Goal: Information Seeking & Learning: Learn about a topic

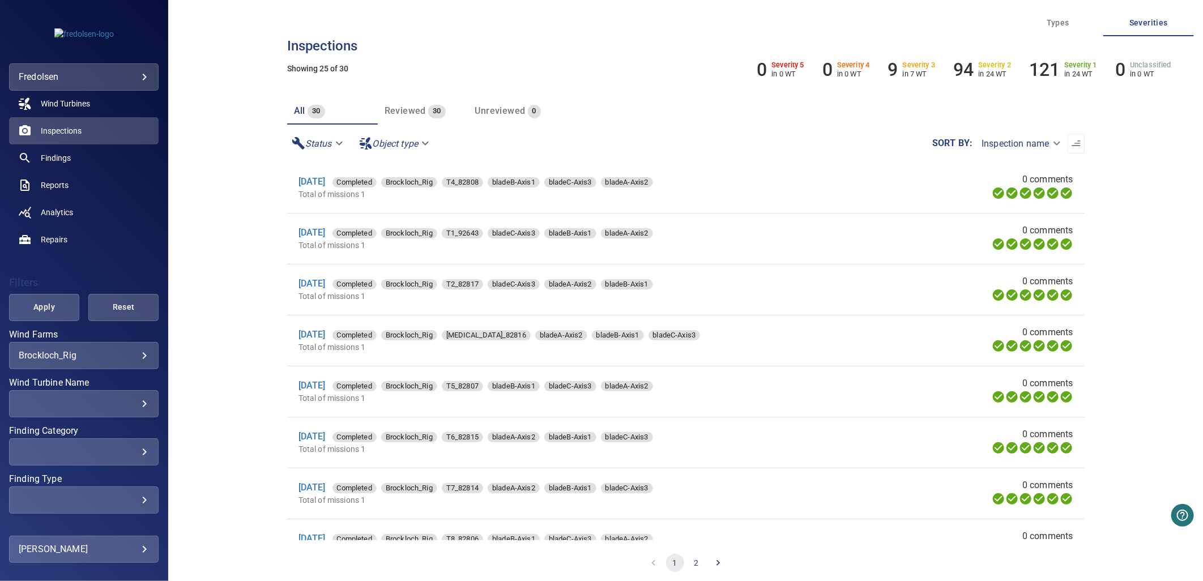
scroll to position [99, 0]
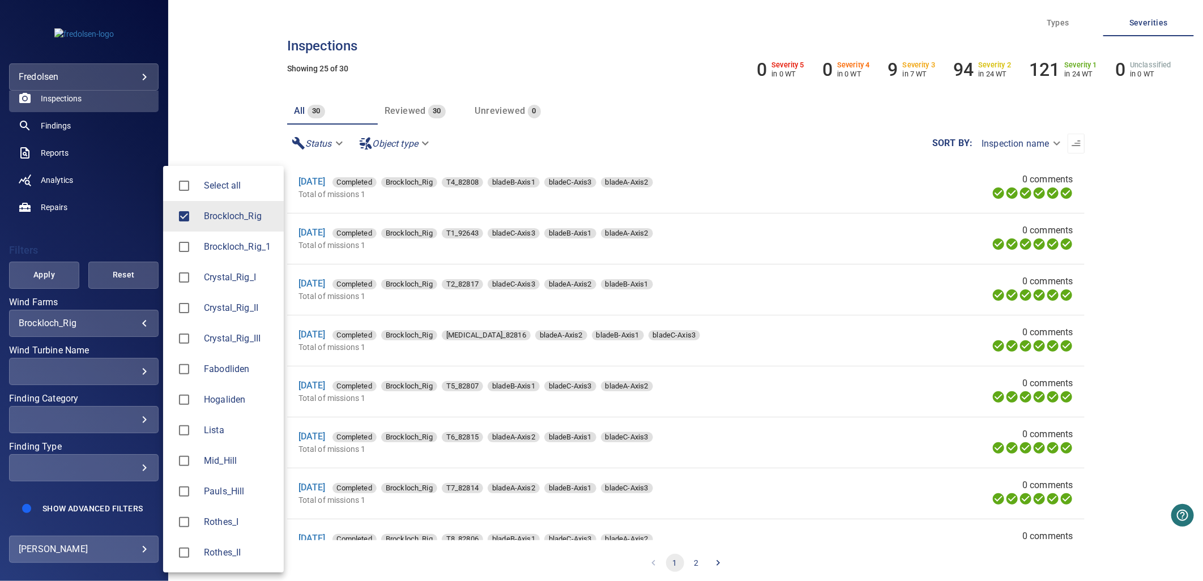
click at [100, 316] on body "**********" at bounding box center [601, 290] width 1203 height 581
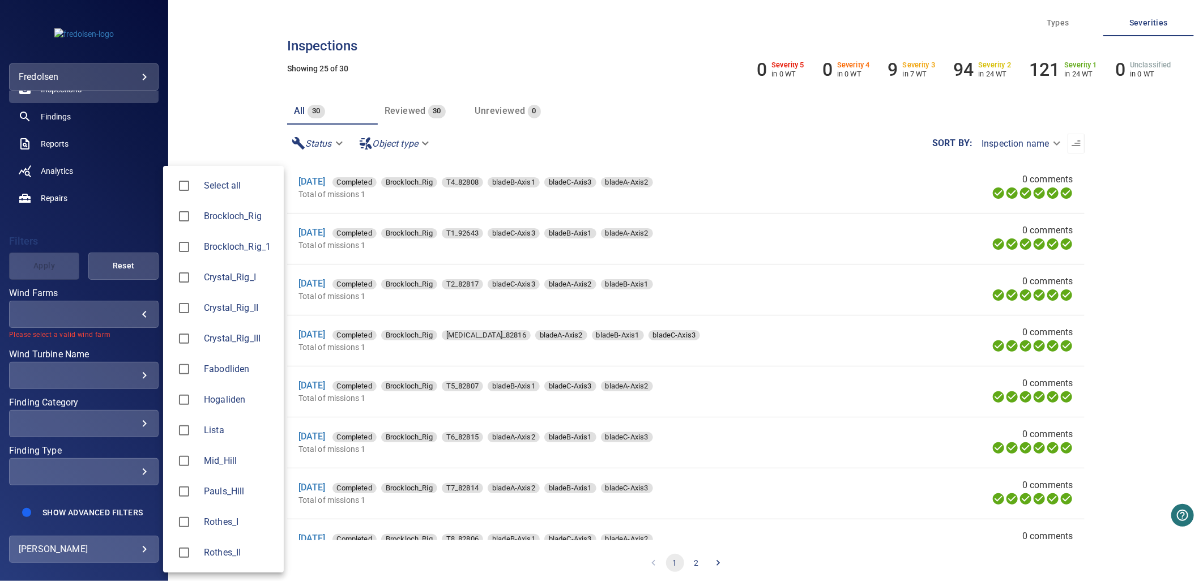
type input "**********"
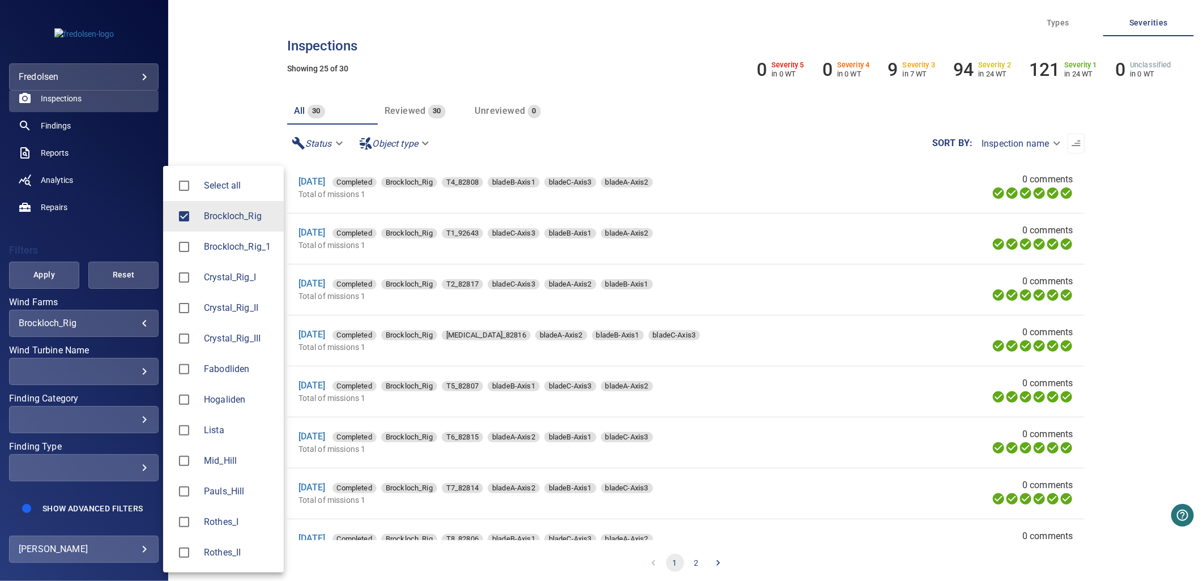
click at [83, 225] on div at bounding box center [601, 290] width 1203 height 581
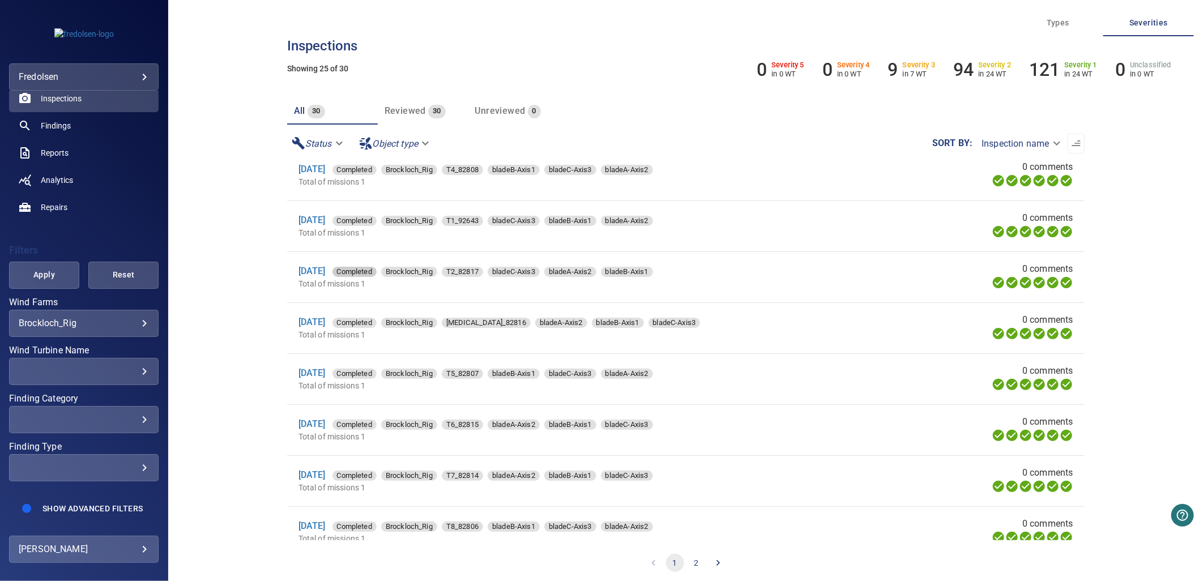
scroll to position [0, 0]
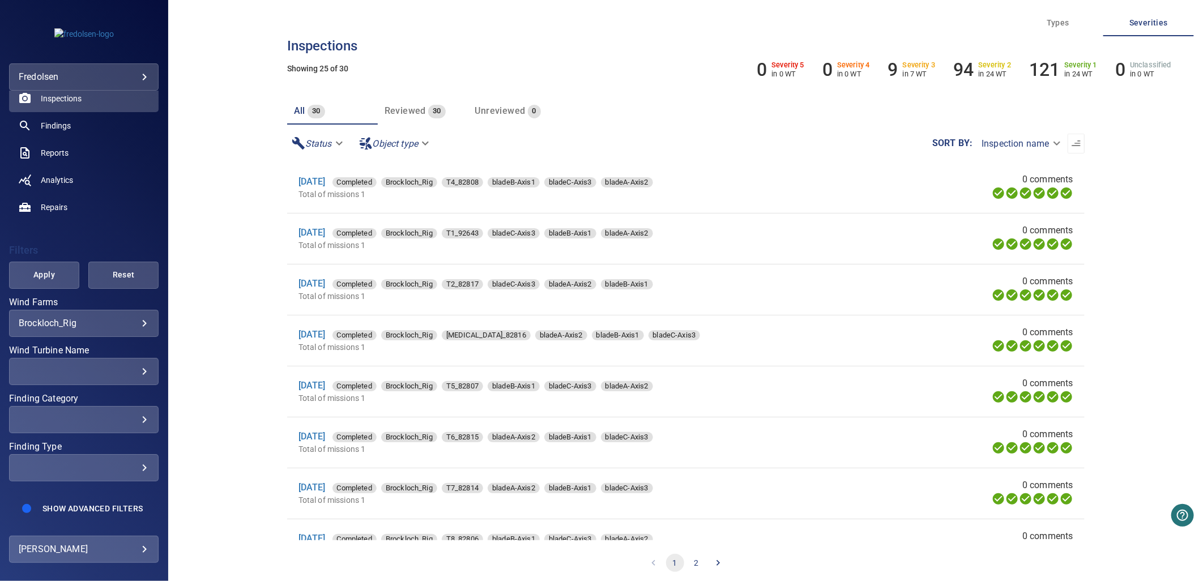
click at [112, 310] on div "**********" at bounding box center [84, 323] width 150 height 27
click at [137, 316] on body "**********" at bounding box center [601, 290] width 1203 height 581
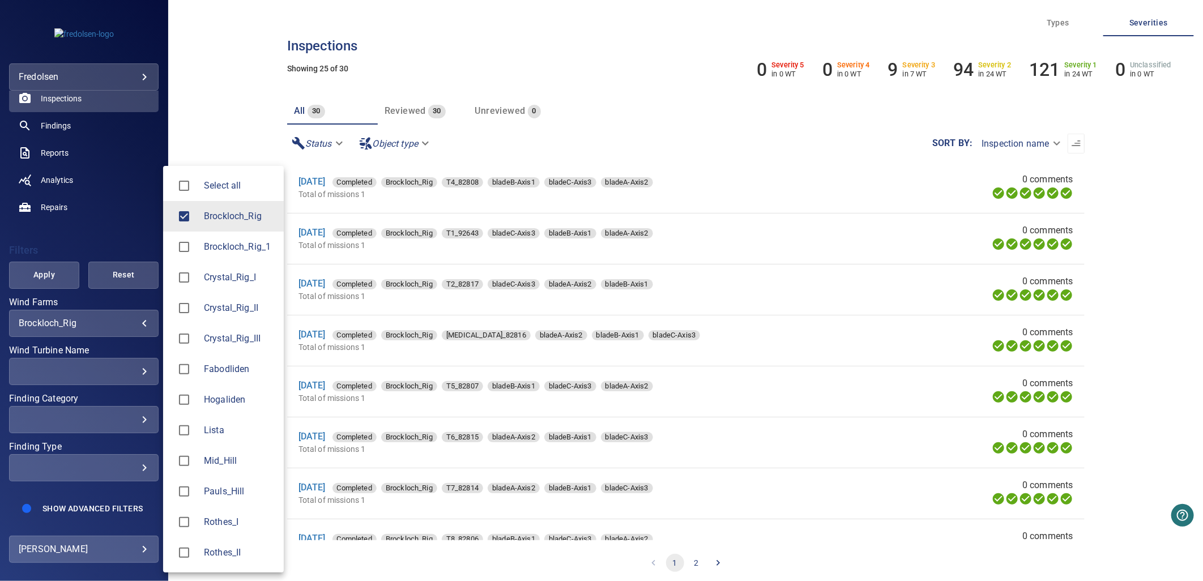
click at [106, 319] on div at bounding box center [601, 290] width 1203 height 581
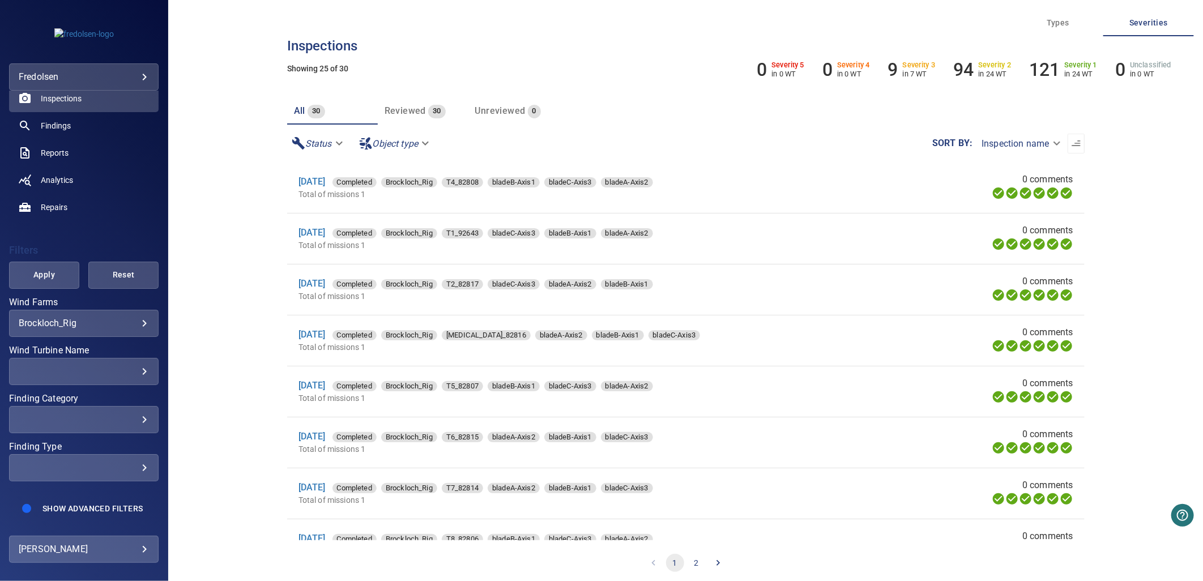
click at [106, 319] on div "**********" at bounding box center [84, 323] width 150 height 27
click at [138, 310] on body "**********" at bounding box center [601, 290] width 1203 height 581
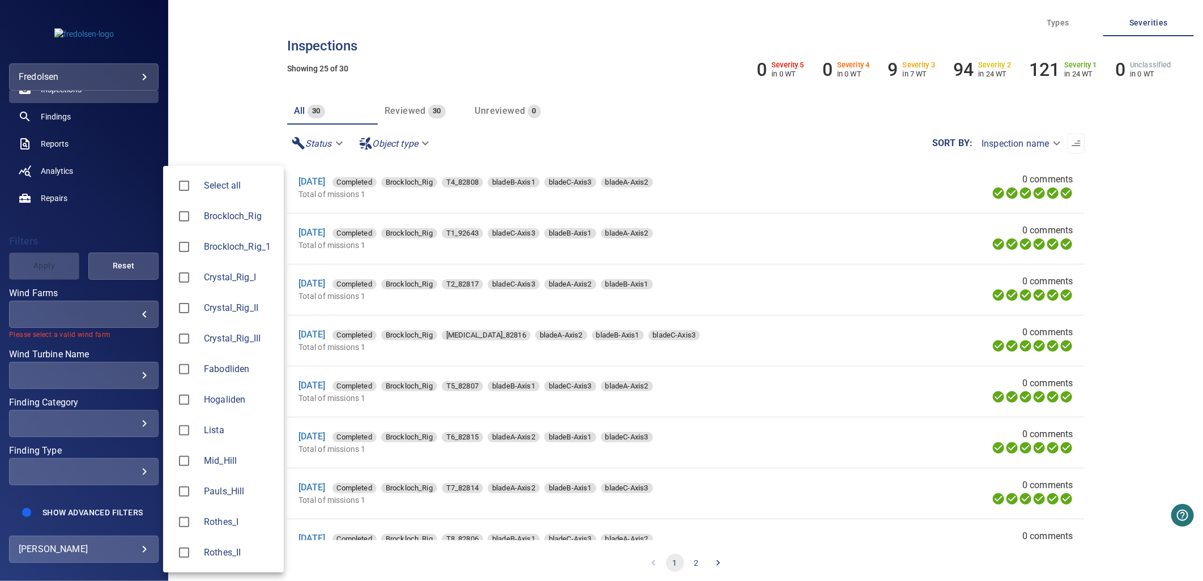
type input "**********"
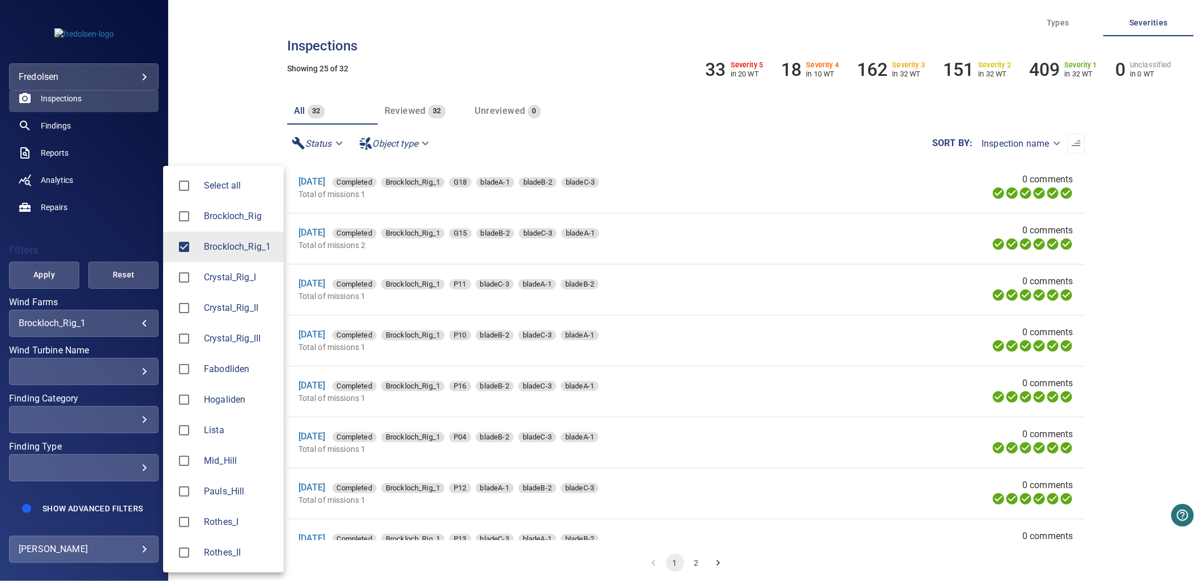
click at [122, 200] on div at bounding box center [601, 290] width 1203 height 581
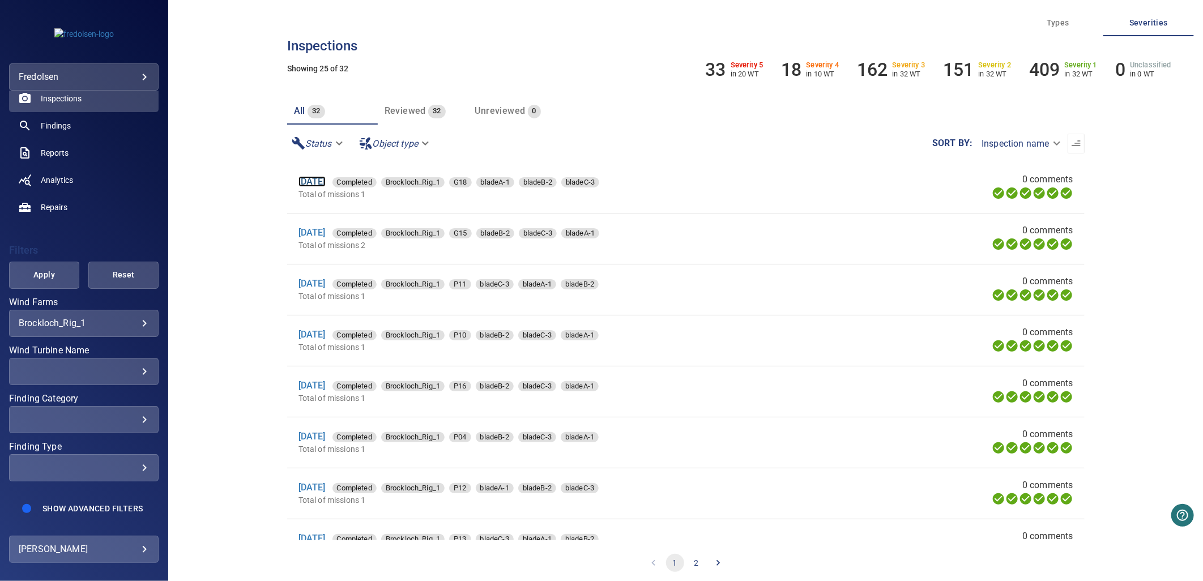
click at [326, 179] on link "[DATE]" at bounding box center [312, 181] width 27 height 11
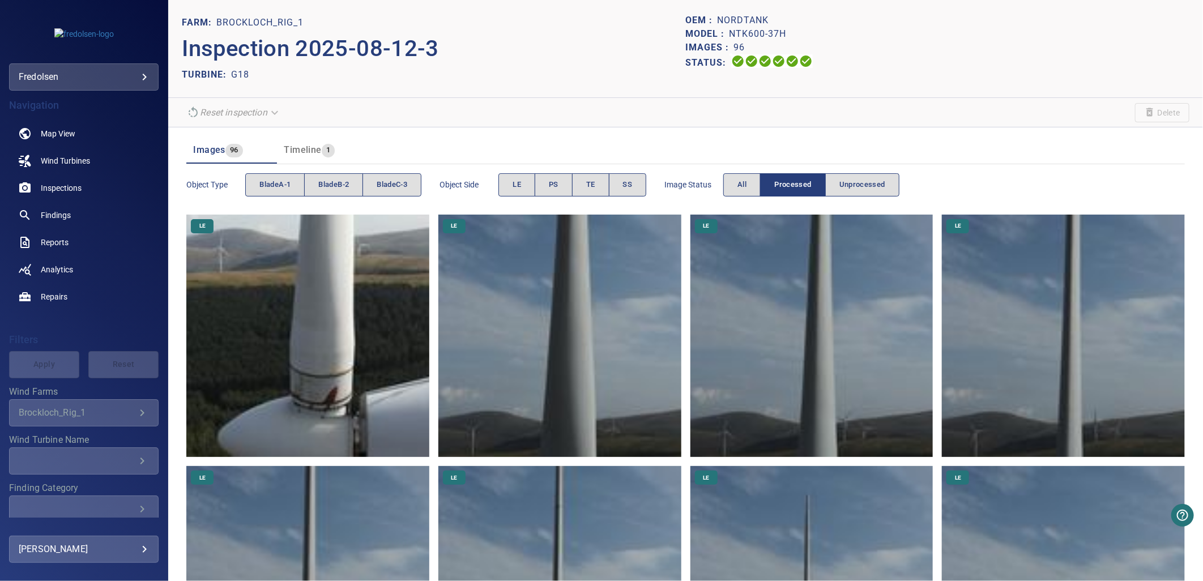
click at [369, 421] on img at bounding box center [307, 336] width 243 height 243
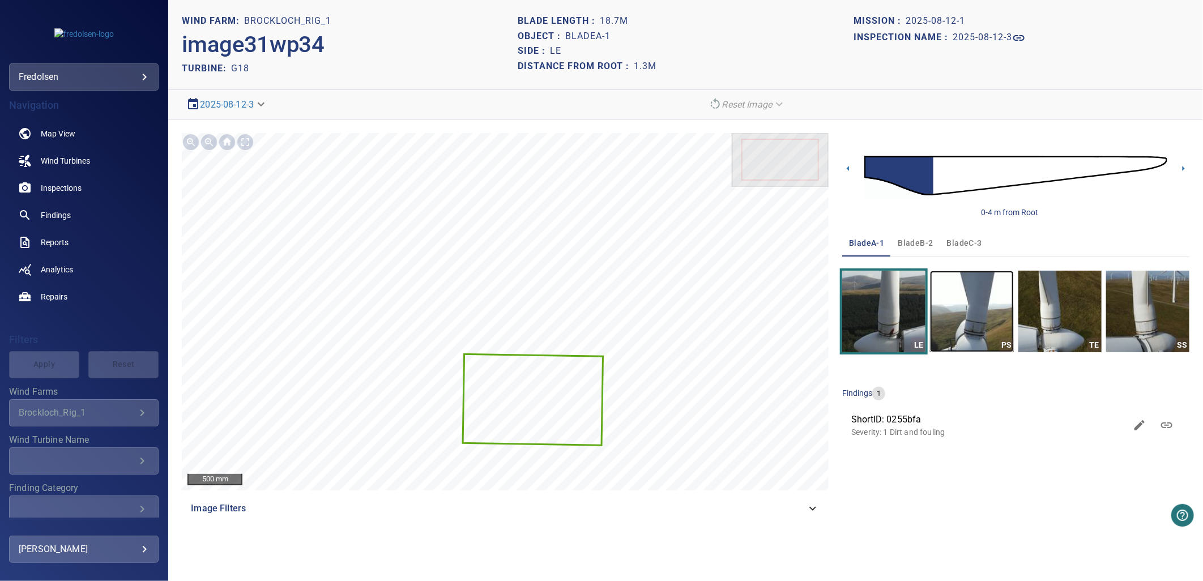
click at [976, 330] on img "button" at bounding box center [971, 312] width 83 height 82
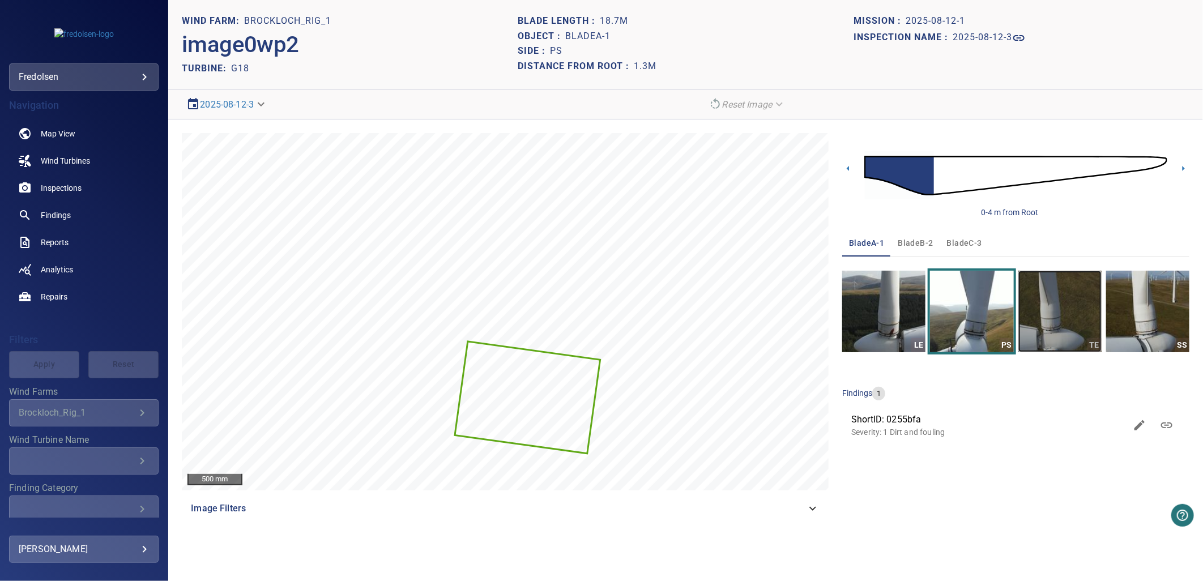
click at [1087, 321] on img "button" at bounding box center [1060, 312] width 83 height 82
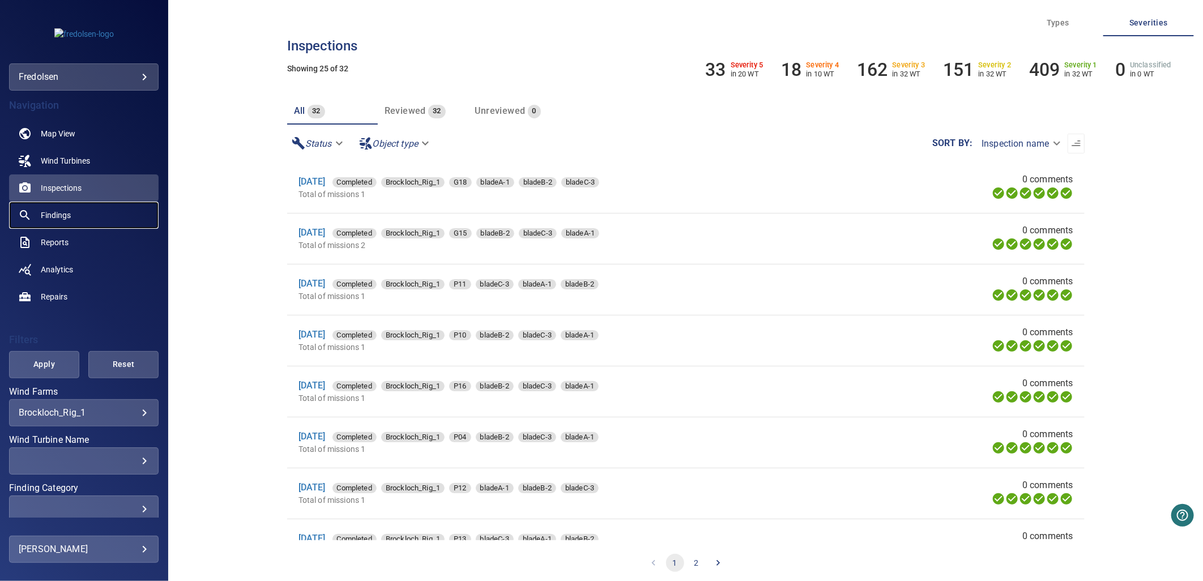
click at [72, 216] on link "Findings" at bounding box center [84, 215] width 150 height 27
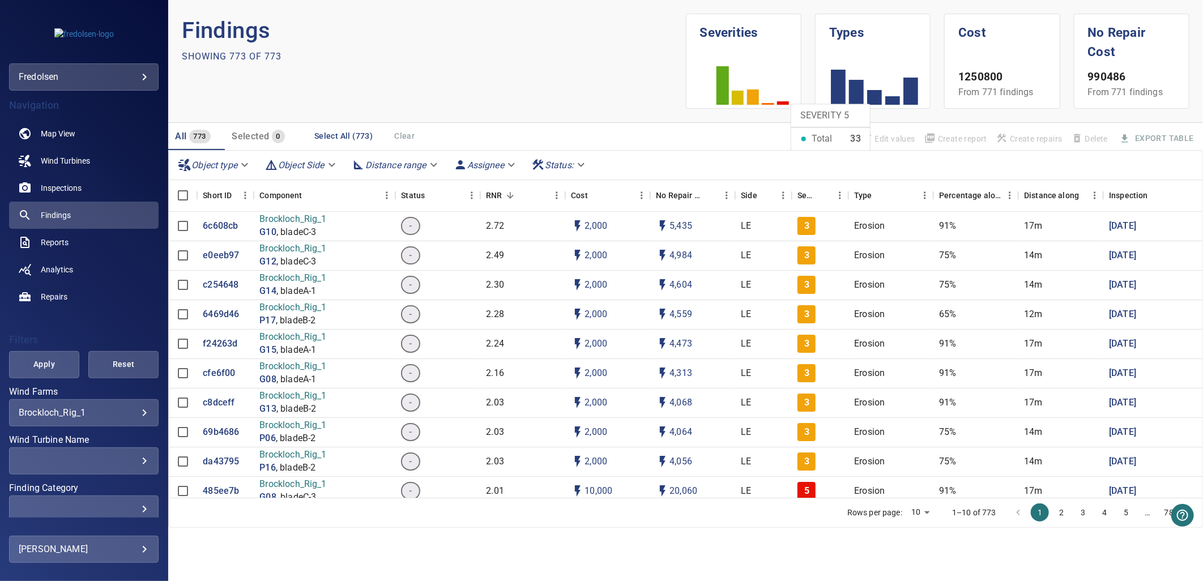
click at [782, 104] on rect at bounding box center [783, 102] width 12 height 3
click at [783, 102] on rect at bounding box center [783, 102] width 12 height 3
click at [812, 193] on div "Severity" at bounding box center [807, 196] width 18 height 32
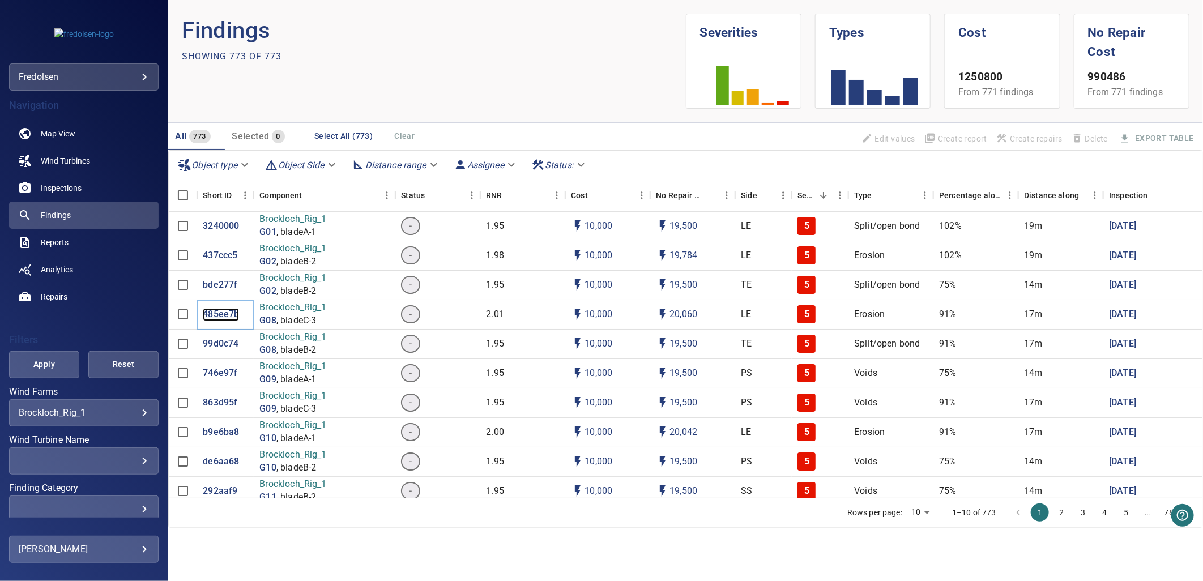
click at [227, 310] on p "485ee7b" at bounding box center [221, 314] width 36 height 13
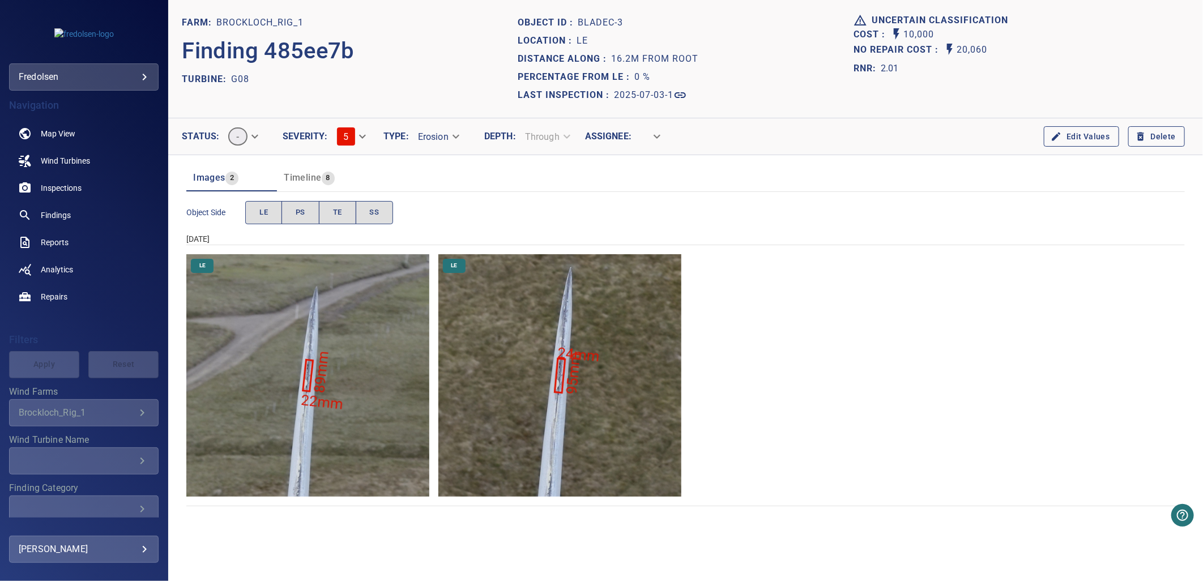
click at [343, 385] on img "Brockloch_Rig_1/G08/2025-07-03-1/2025-07-03-1/image89wp101.jpg" at bounding box center [307, 375] width 243 height 243
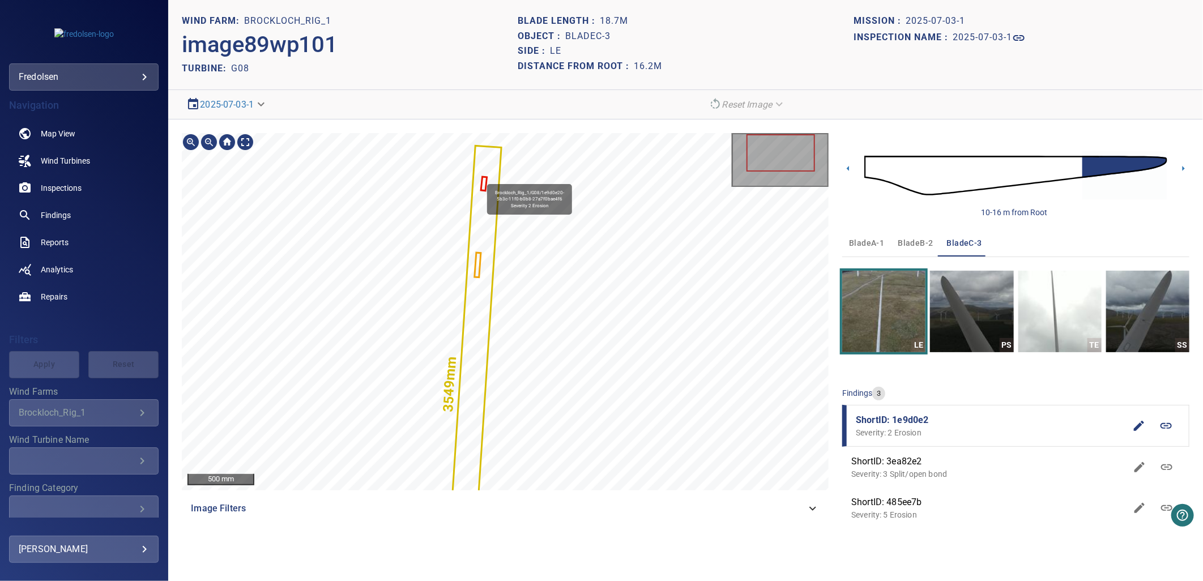
click at [482, 177] on icon at bounding box center [473, 383] width 56 height 473
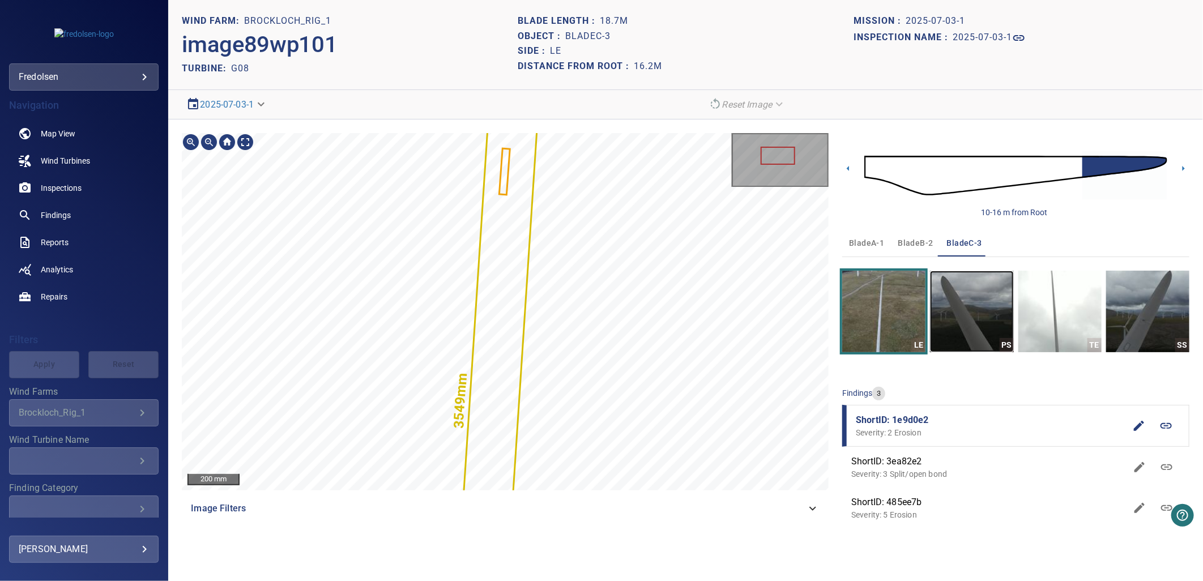
click at [970, 327] on img "button" at bounding box center [971, 312] width 83 height 82
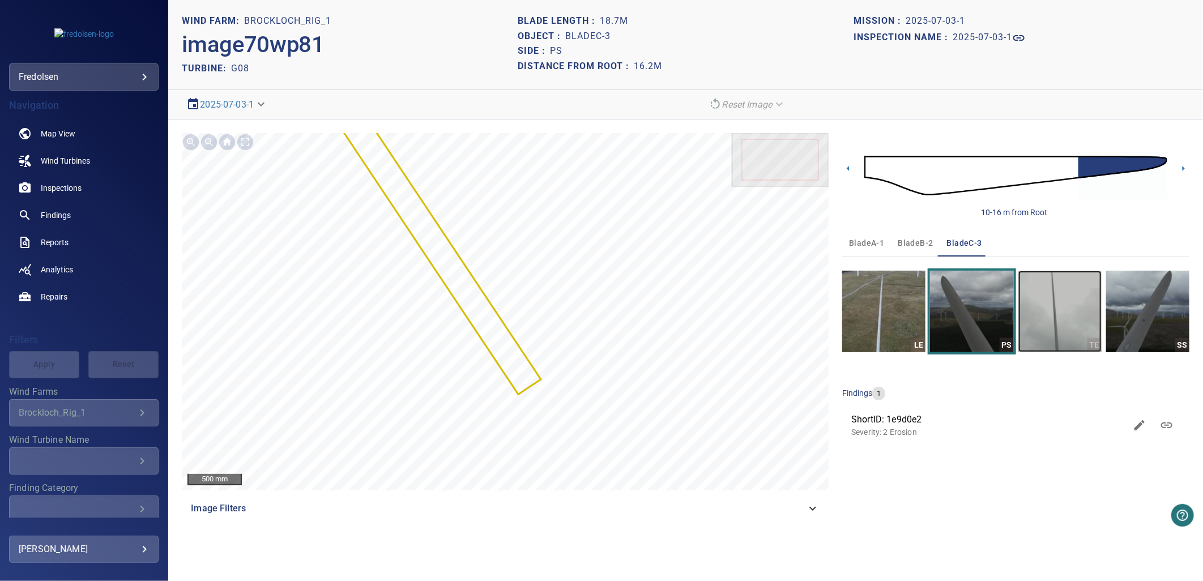
click at [1082, 319] on img "button" at bounding box center [1060, 312] width 83 height 82
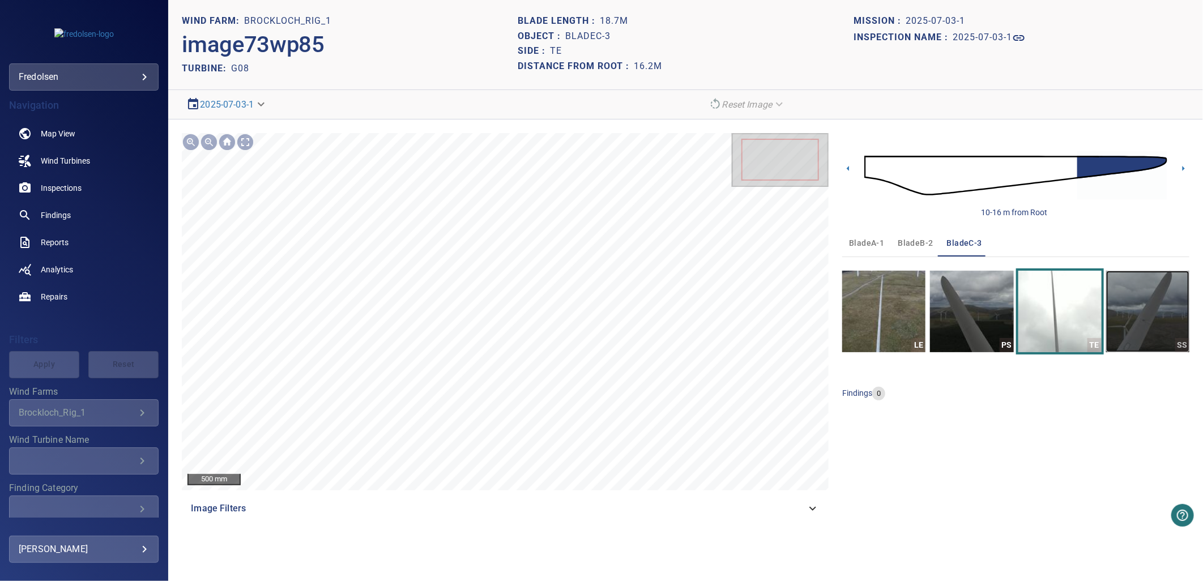
click at [1123, 316] on img "button" at bounding box center [1147, 312] width 83 height 82
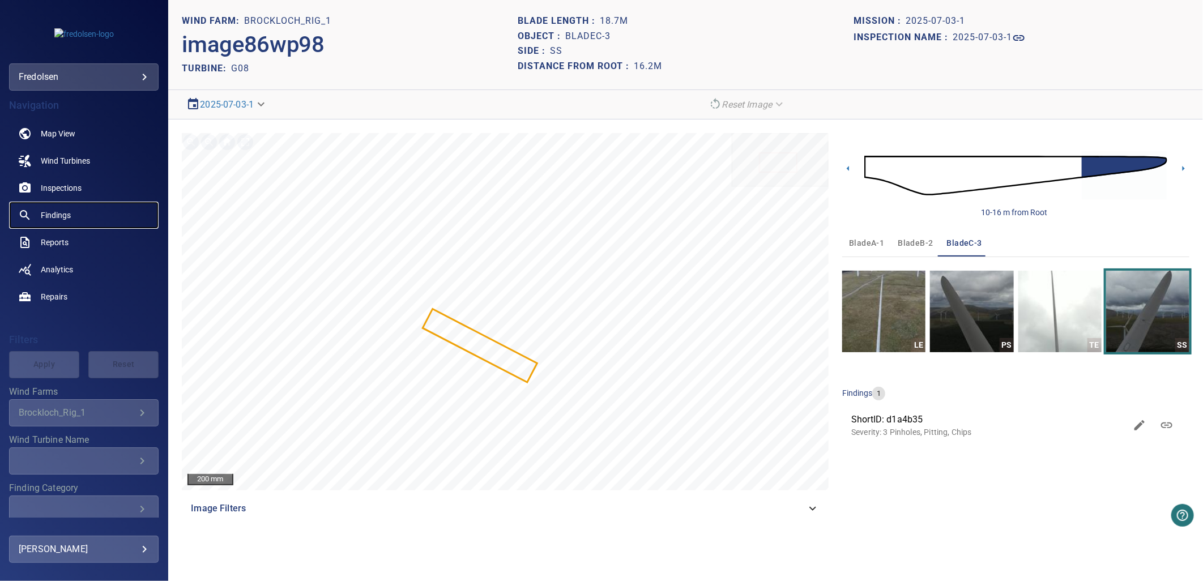
click at [64, 222] on link "Findings" at bounding box center [84, 215] width 150 height 27
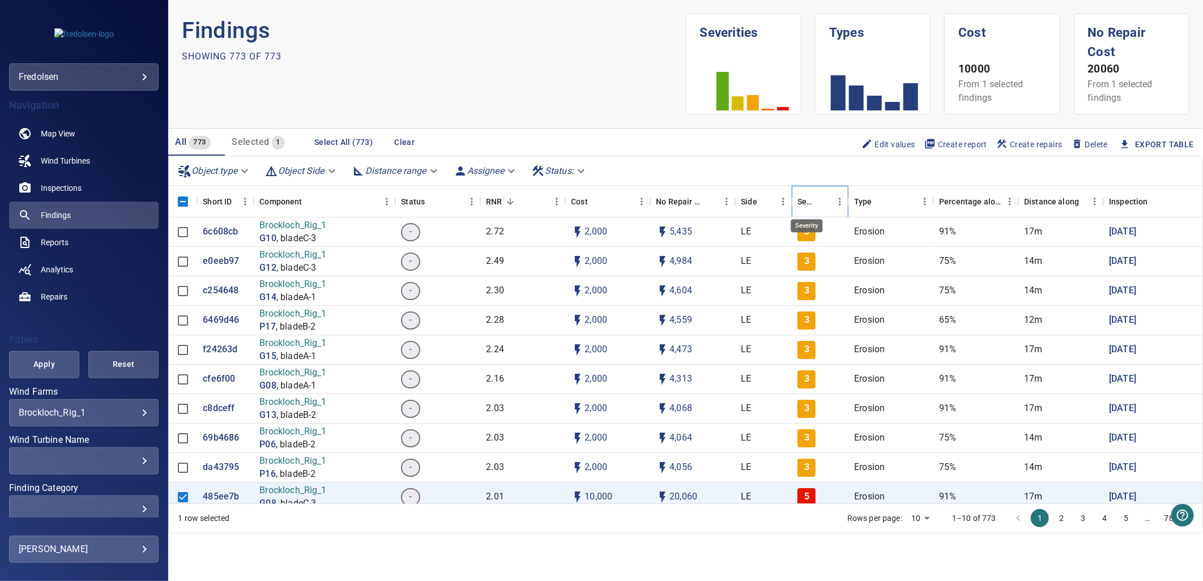
click at [810, 195] on div "Severity" at bounding box center [807, 202] width 18 height 32
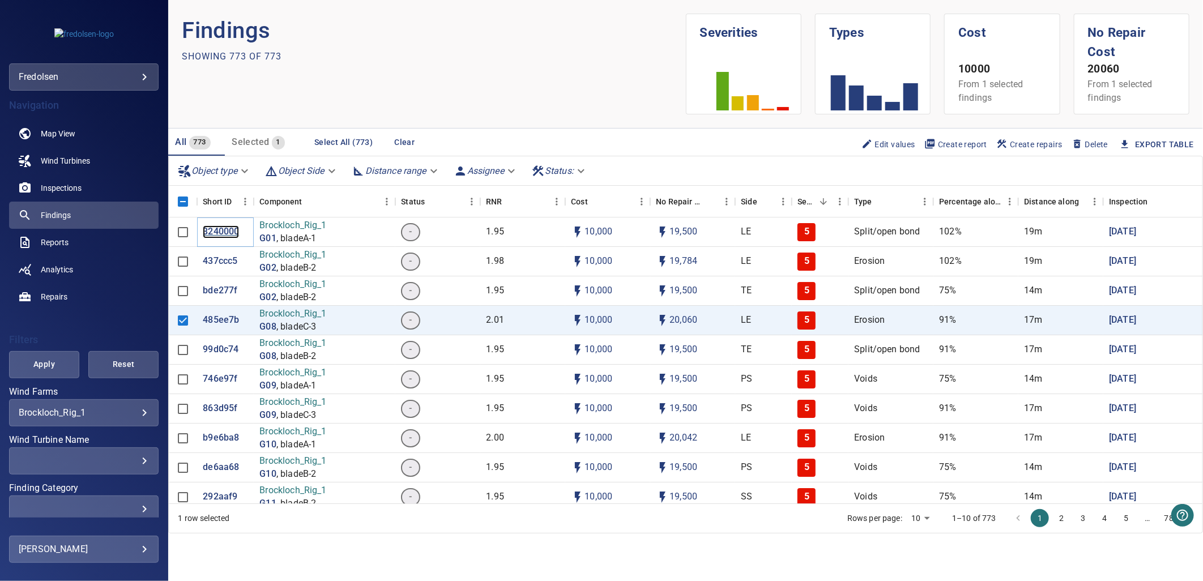
click at [210, 225] on p "3240000" at bounding box center [221, 231] width 36 height 13
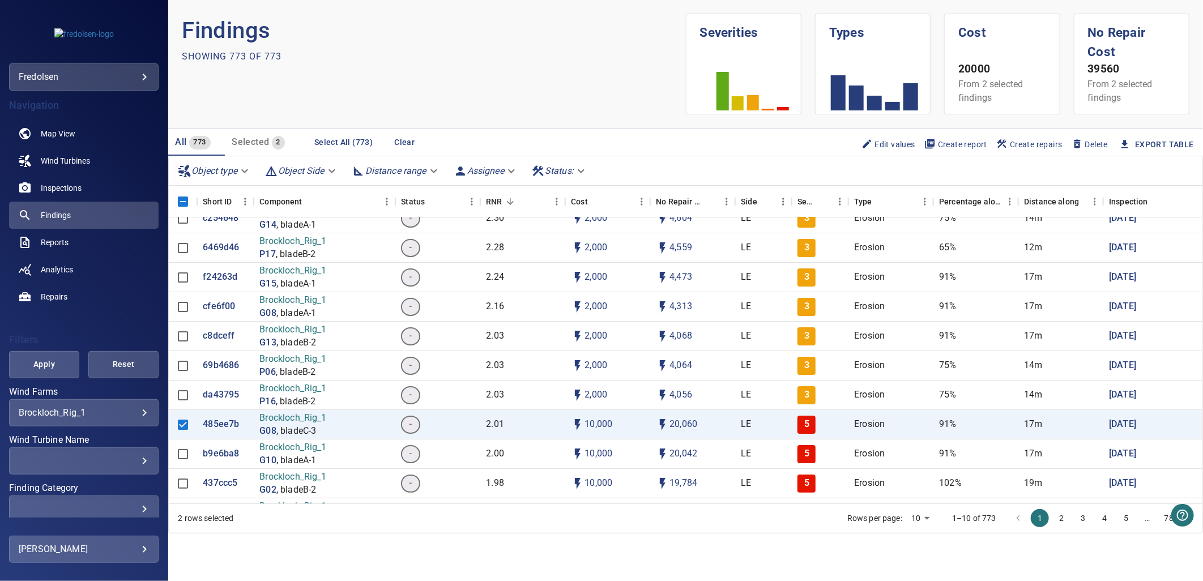
scroll to position [189, 0]
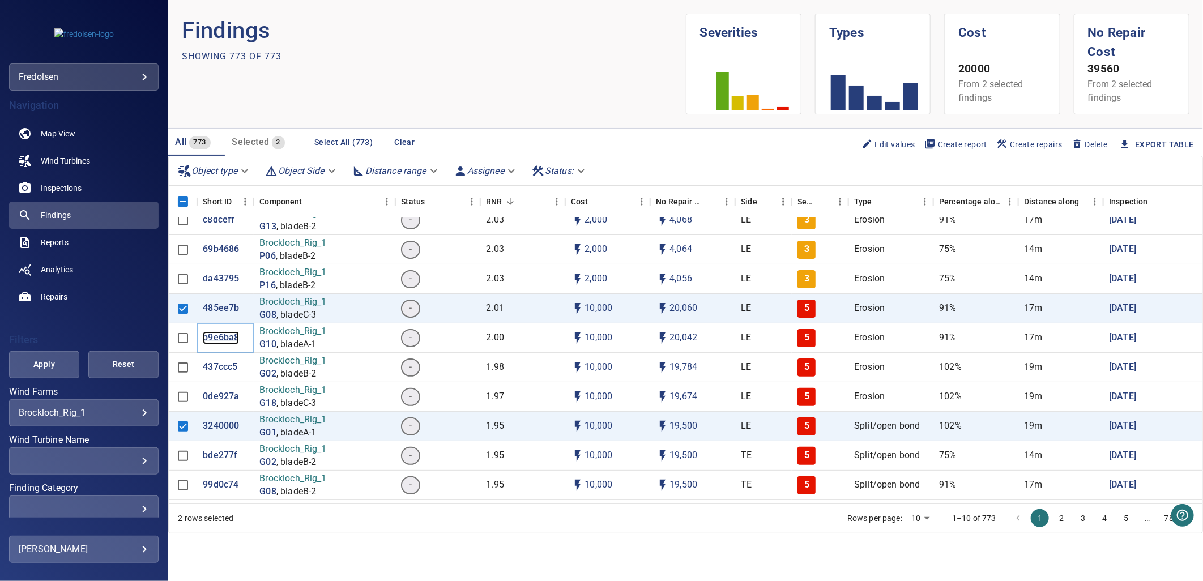
click at [220, 332] on p "b9e6ba8" at bounding box center [221, 337] width 36 height 13
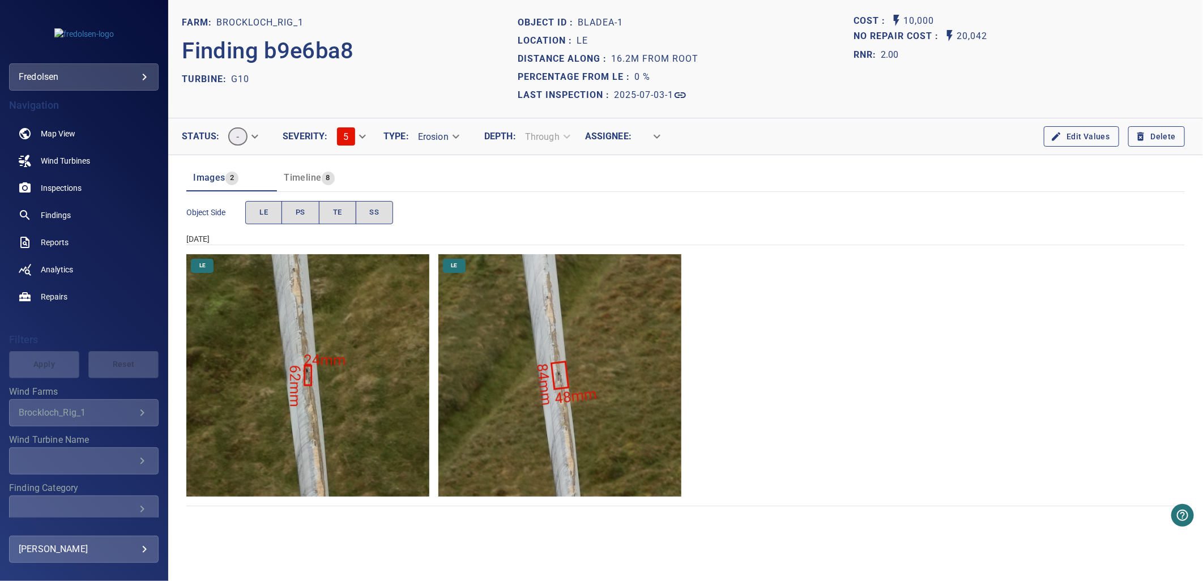
click at [319, 364] on img "Brockloch_Rig_1/G10/2025-07-03-1/2025-07-03-2/image57wp66.jpg" at bounding box center [307, 375] width 243 height 243
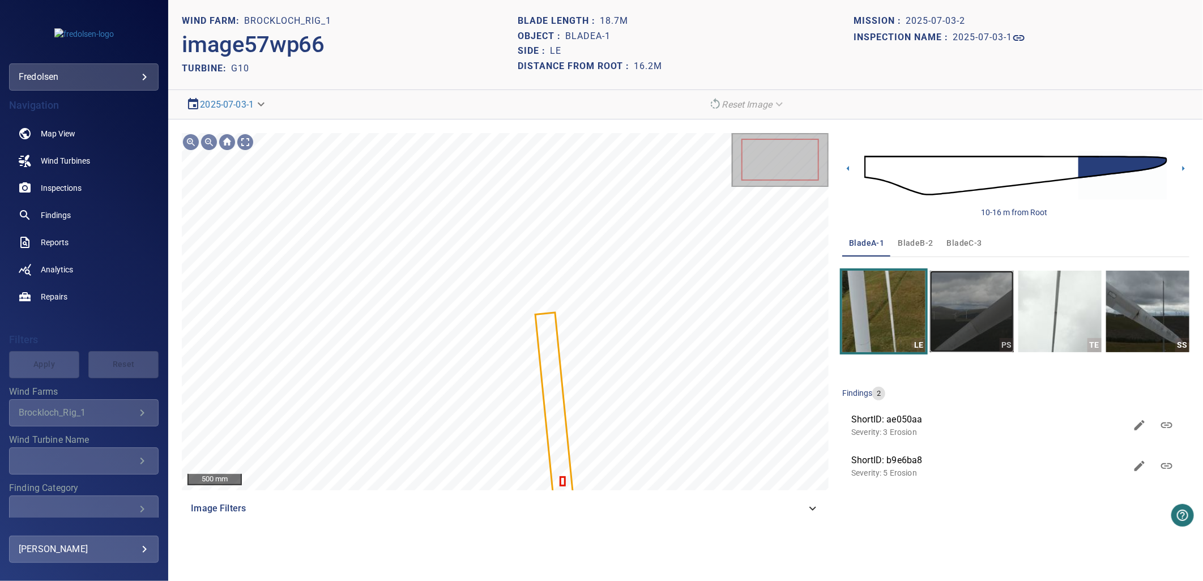
click at [993, 305] on img "button" at bounding box center [971, 312] width 83 height 82
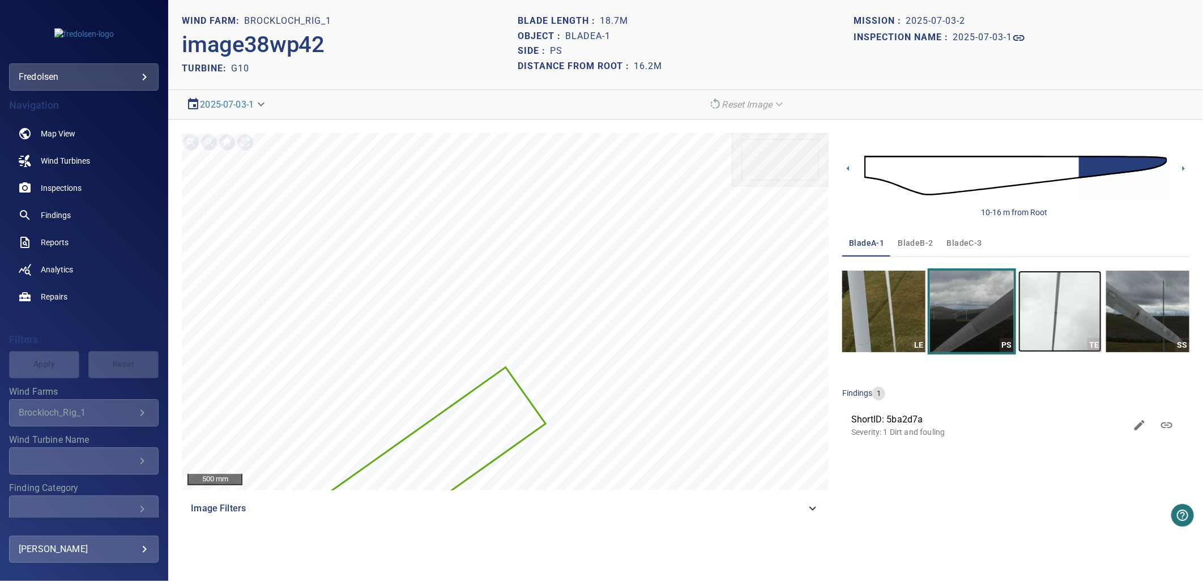
click at [1045, 319] on img "button" at bounding box center [1060, 312] width 83 height 82
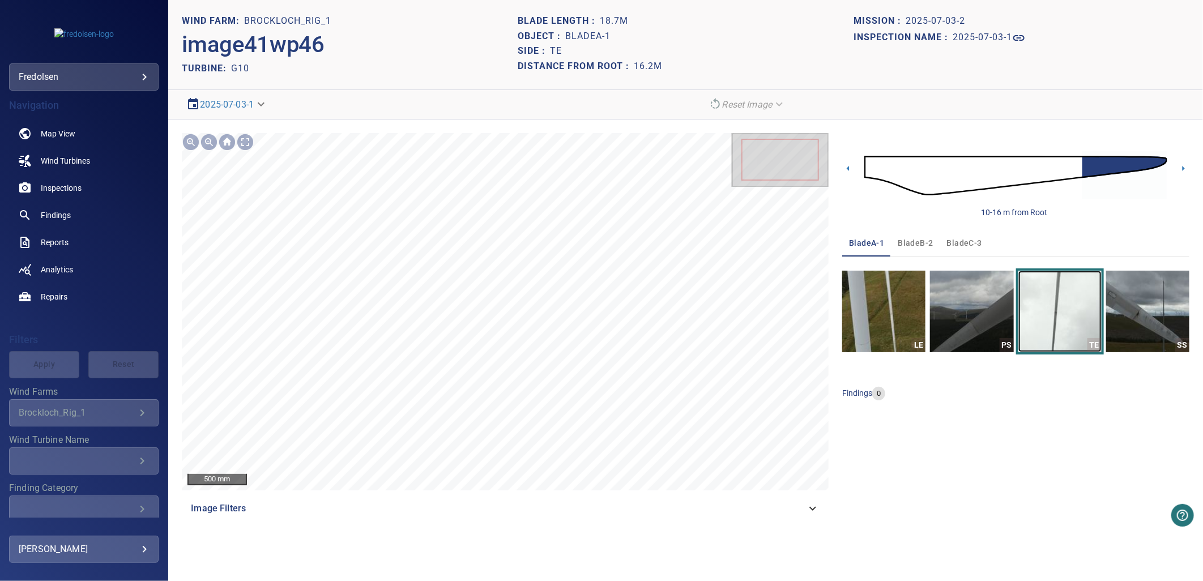
click at [1091, 318] on img "button" at bounding box center [1060, 312] width 83 height 82
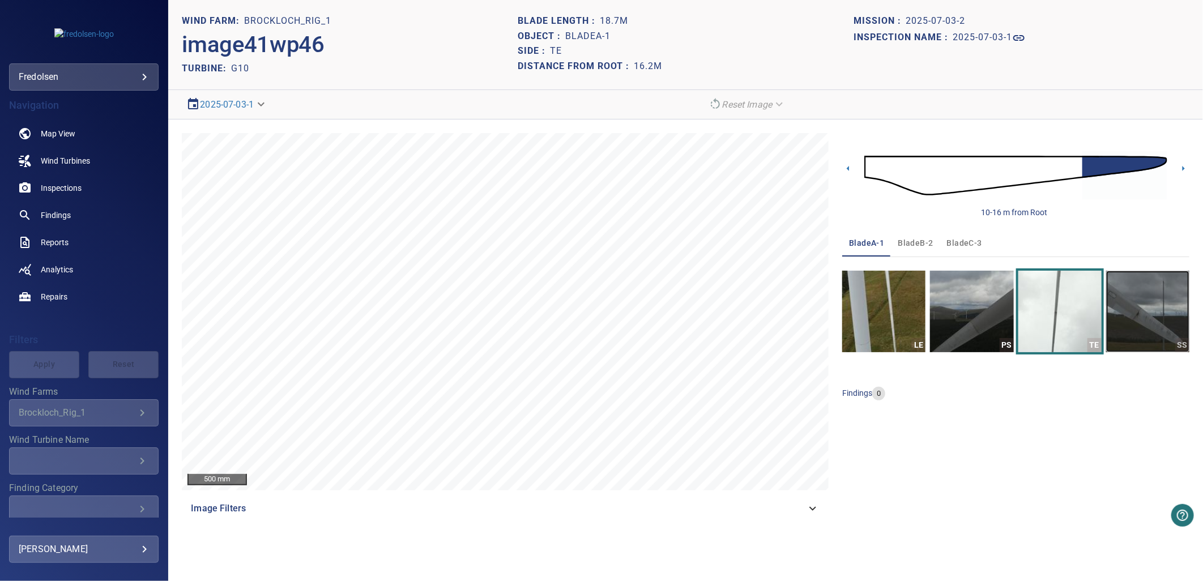
click at [1174, 310] on img "button" at bounding box center [1147, 312] width 83 height 82
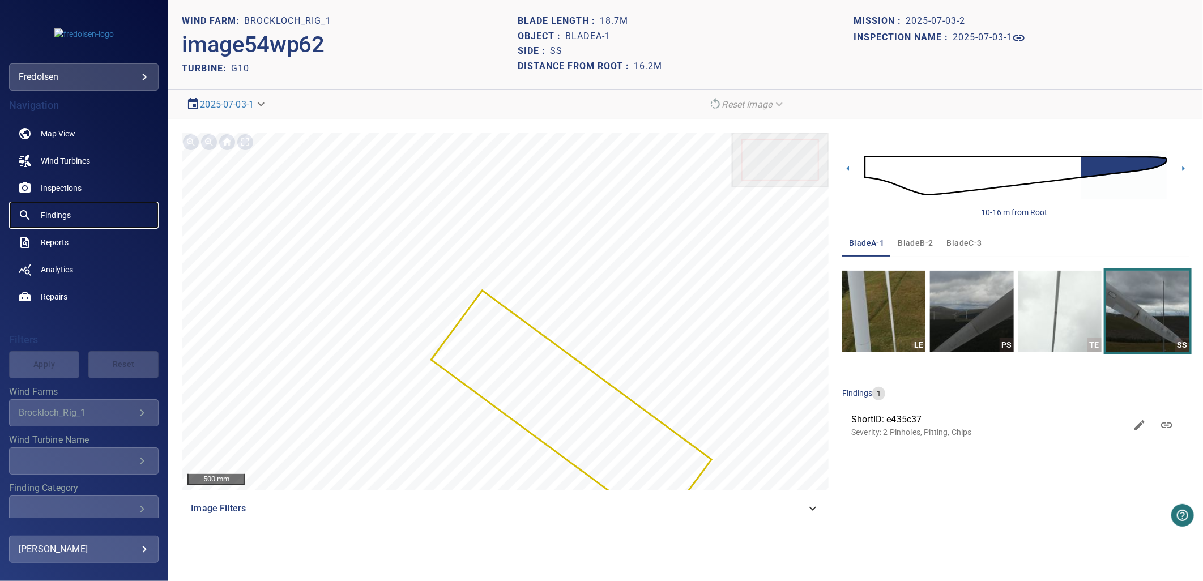
click at [75, 216] on link "Findings" at bounding box center [84, 215] width 150 height 27
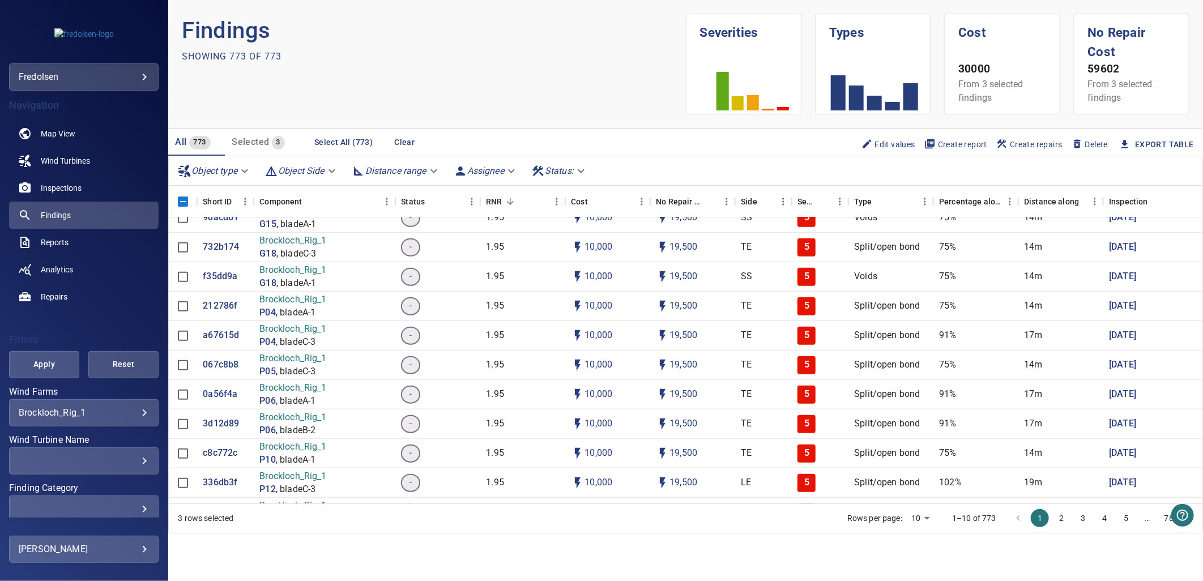
scroll to position [692, 0]
click at [228, 361] on p "067c8b8" at bounding box center [221, 364] width 36 height 13
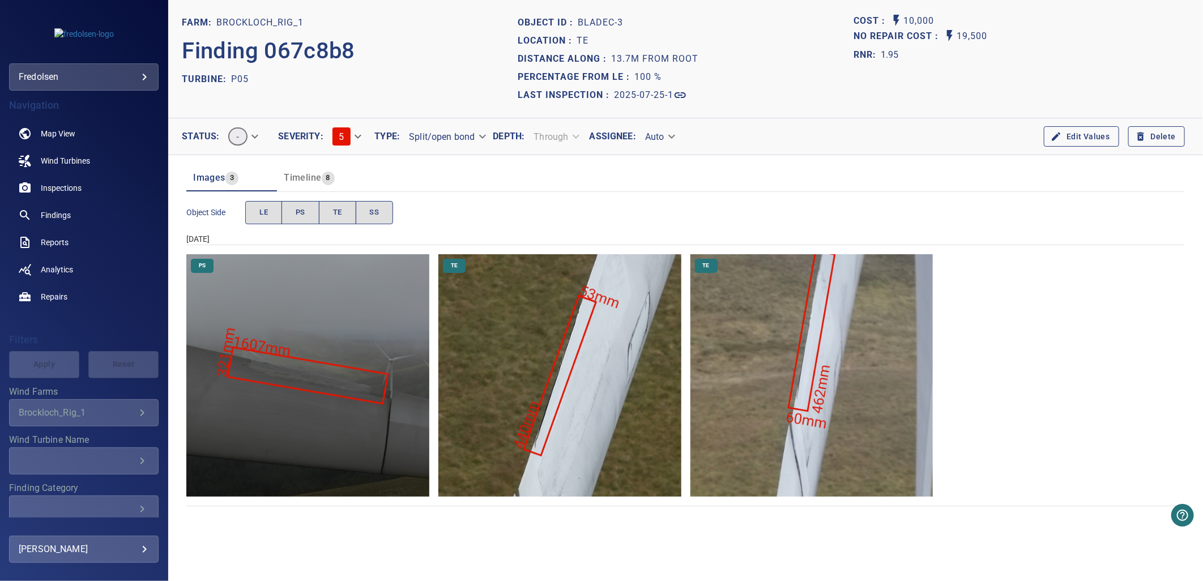
click at [557, 393] on img "Brockloch_Rig_1/P05/2025-07-25-1/2025-07-25-1/image9wp12.jpg" at bounding box center [559, 375] width 243 height 243
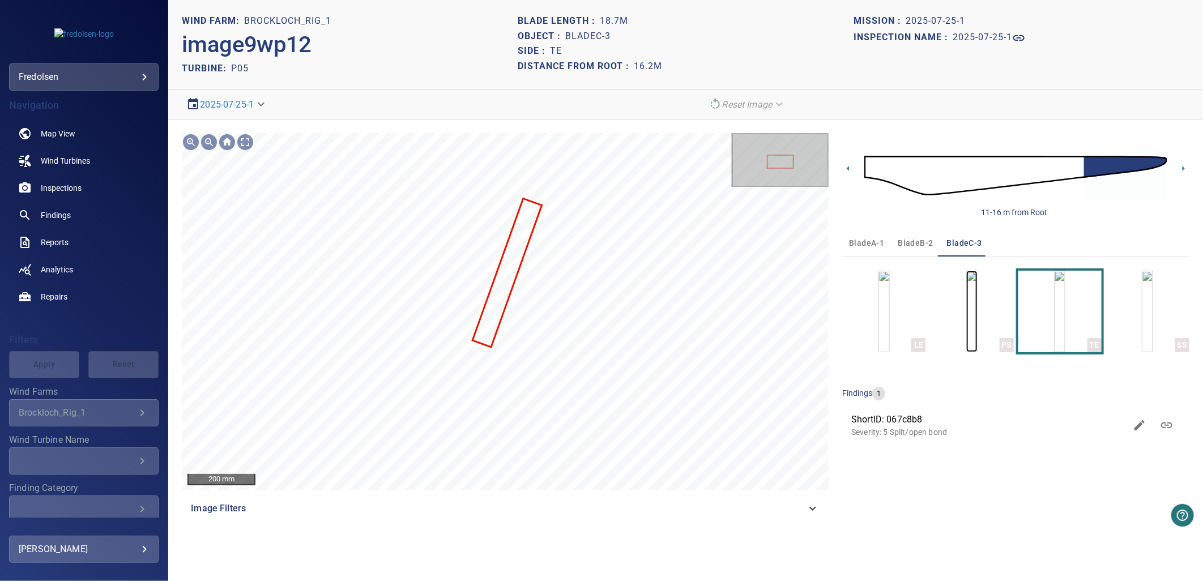
click at [977, 304] on img "button" at bounding box center [971, 312] width 11 height 82
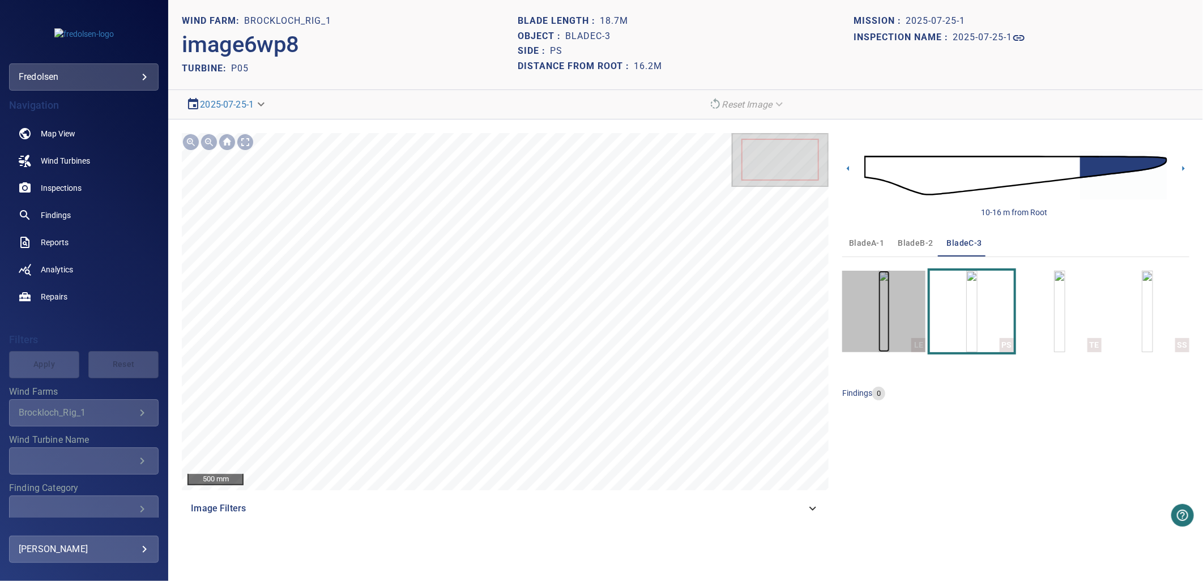
click at [890, 315] on img "button" at bounding box center [884, 312] width 11 height 82
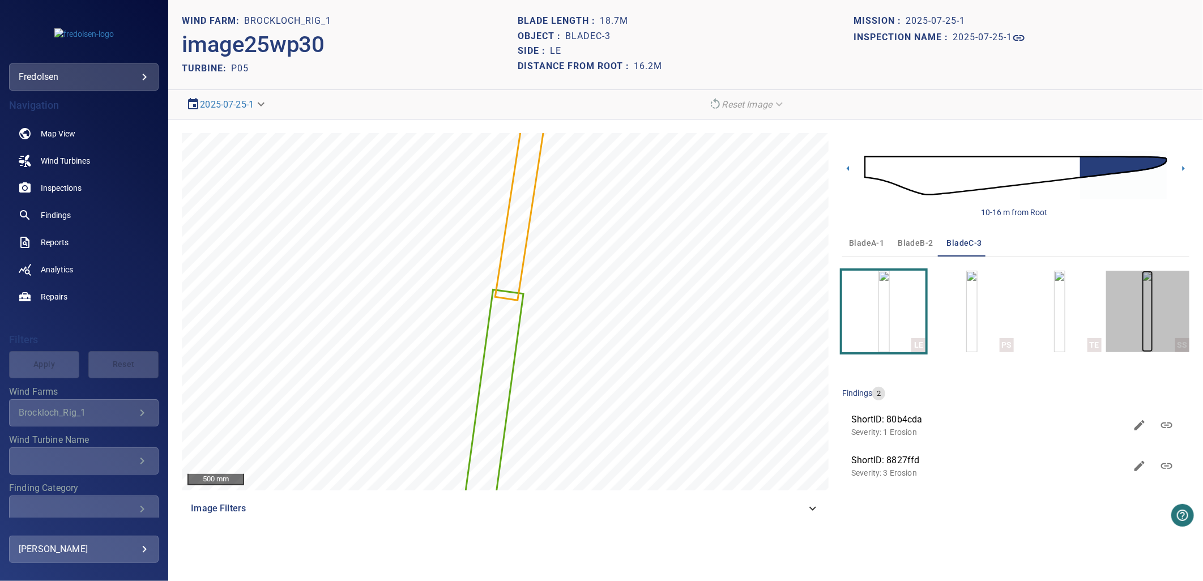
click at [1142, 312] on img "button" at bounding box center [1147, 312] width 11 height 82
